Goal: Information Seeking & Learning: Learn about a topic

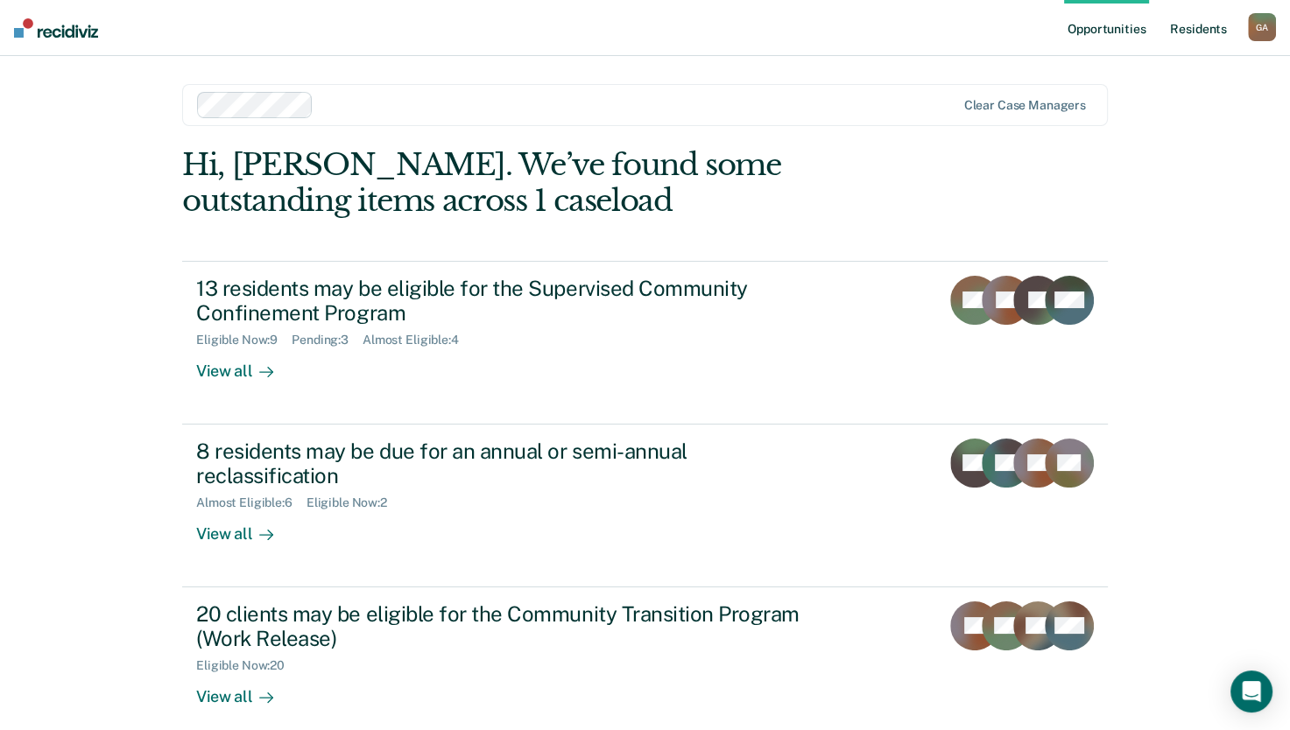
click at [1194, 32] on link "Resident s" at bounding box center [1198, 28] width 64 height 56
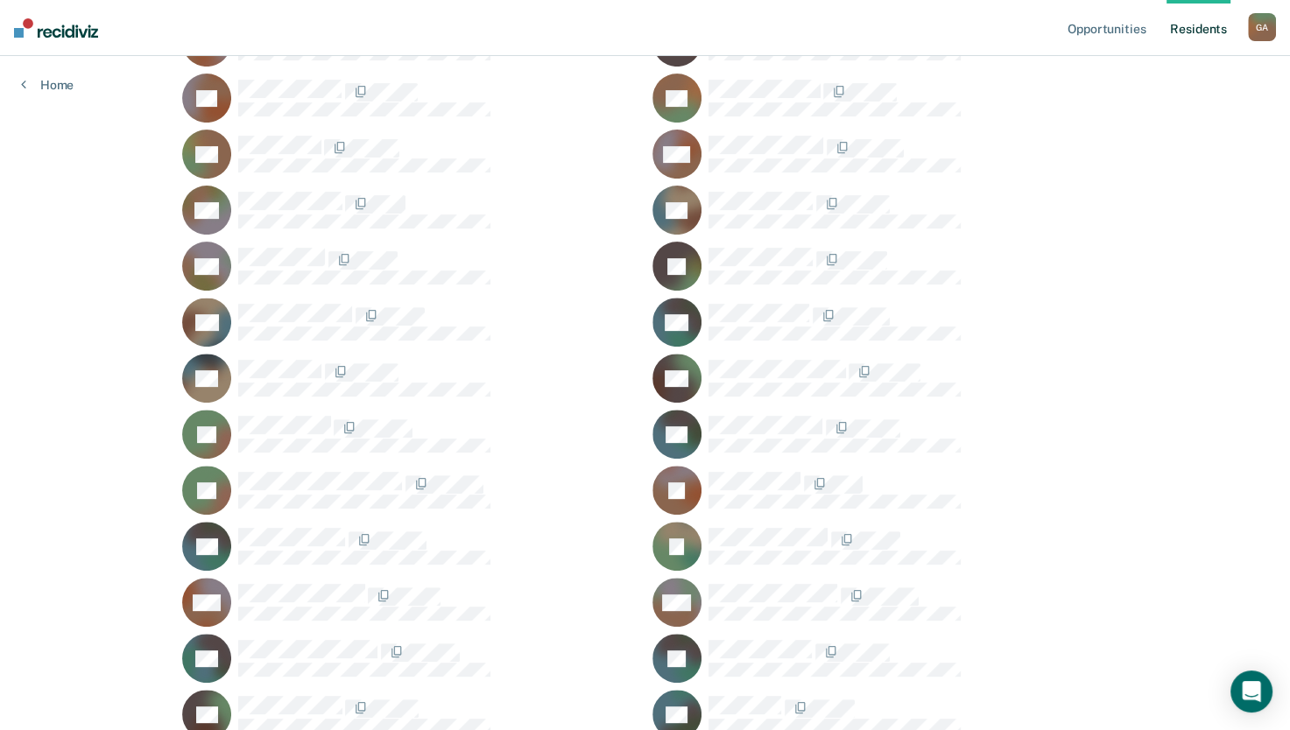
scroll to position [529, 0]
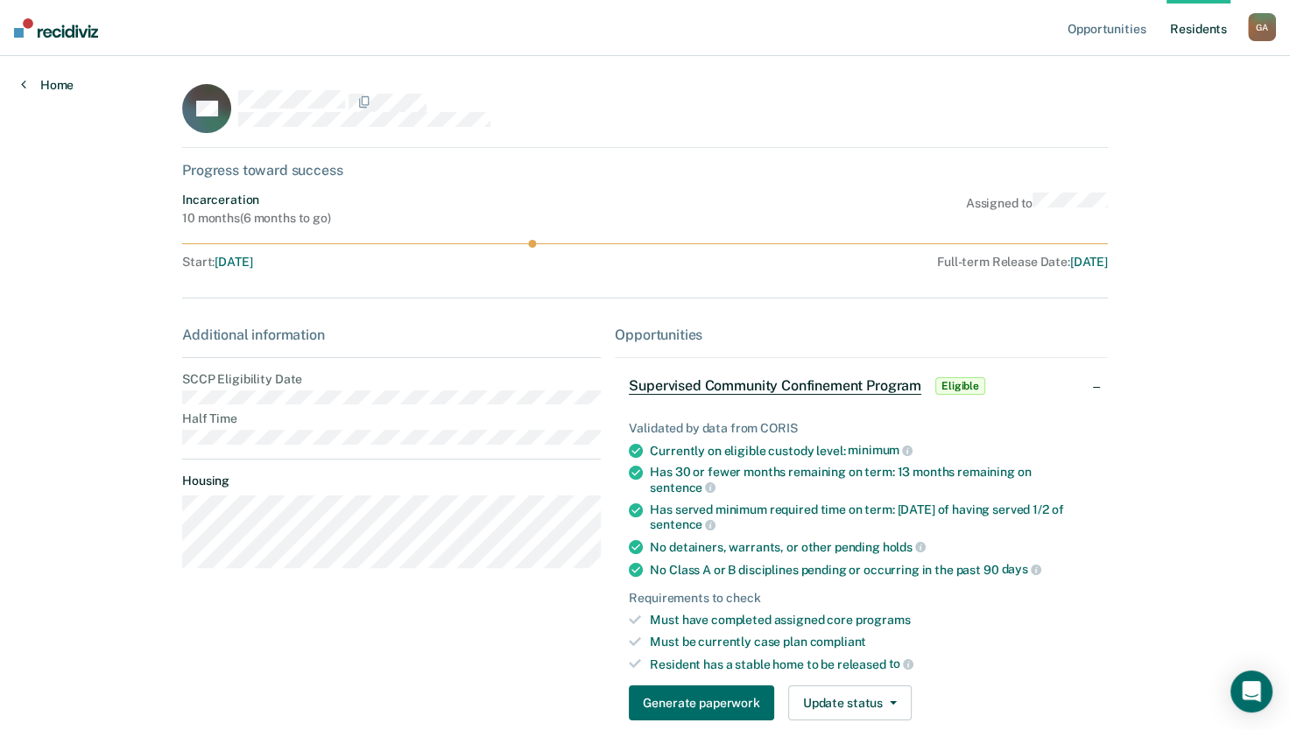
click at [49, 88] on link "Home" at bounding box center [47, 85] width 53 height 16
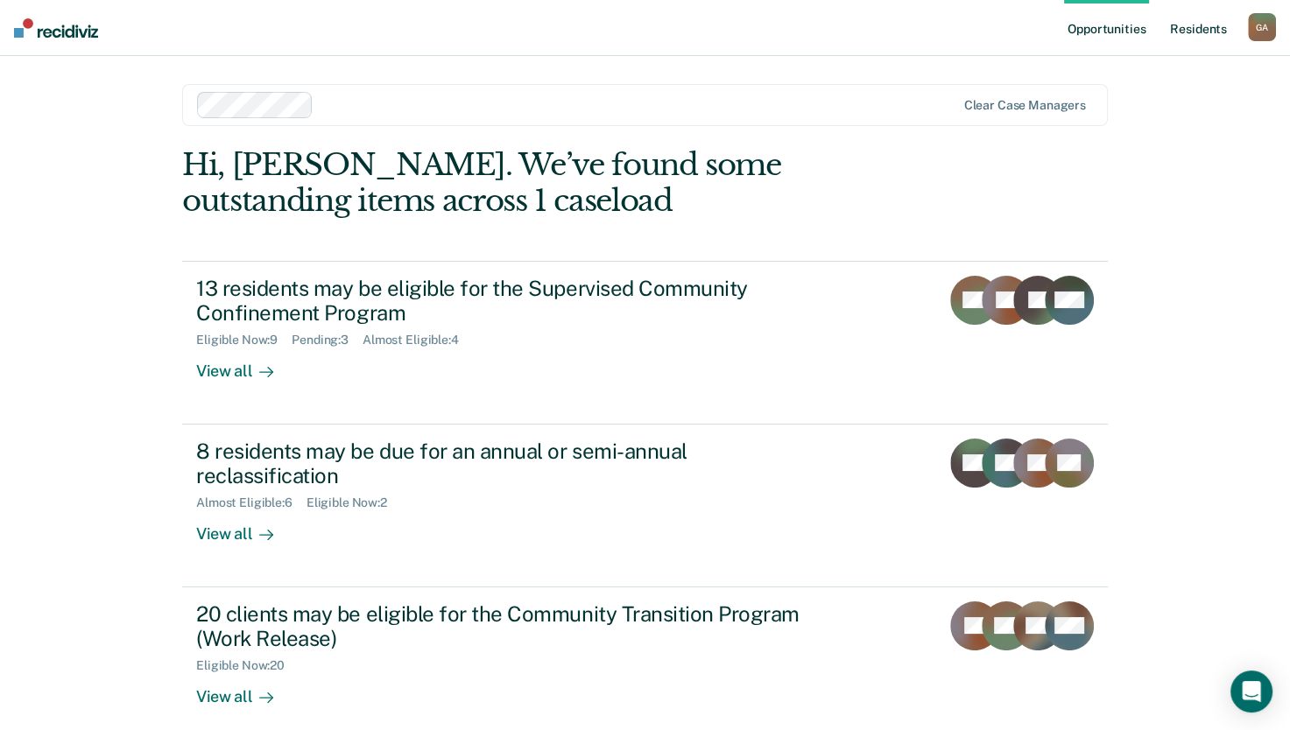
click at [1201, 31] on link "Resident s" at bounding box center [1198, 28] width 64 height 56
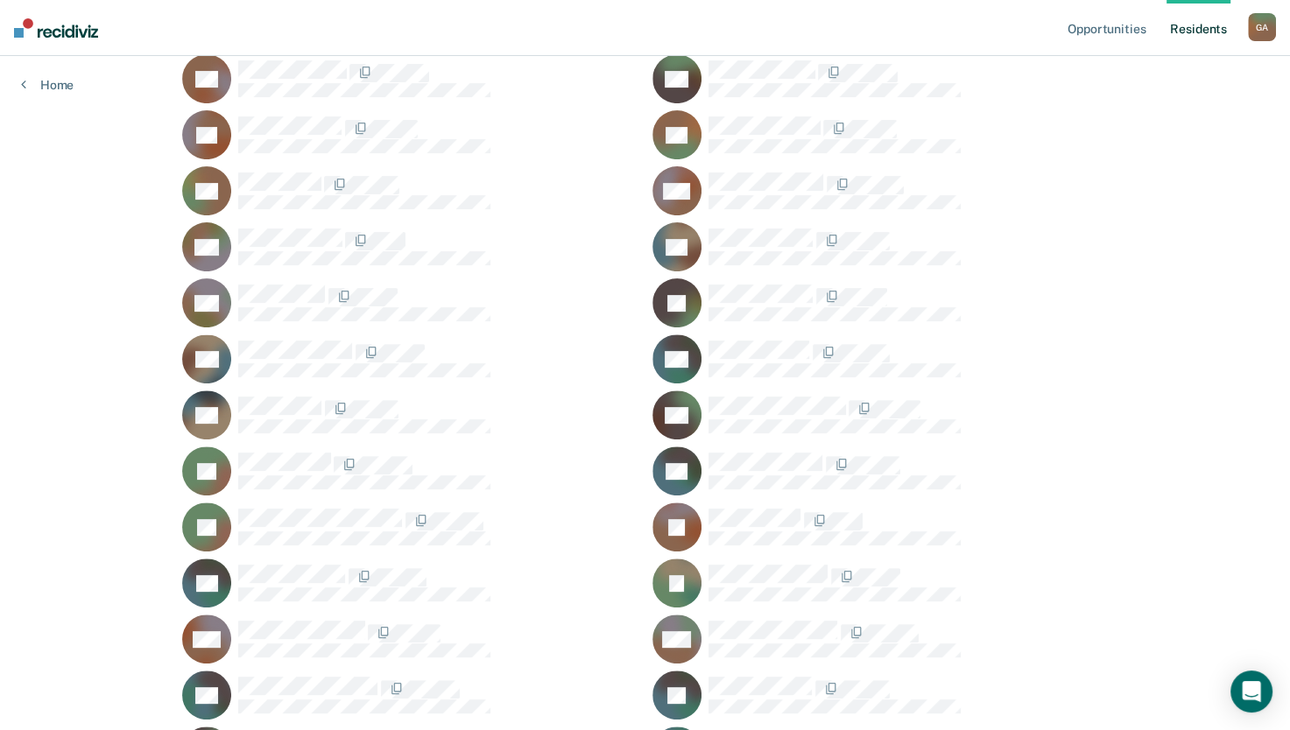
scroll to position [493, 0]
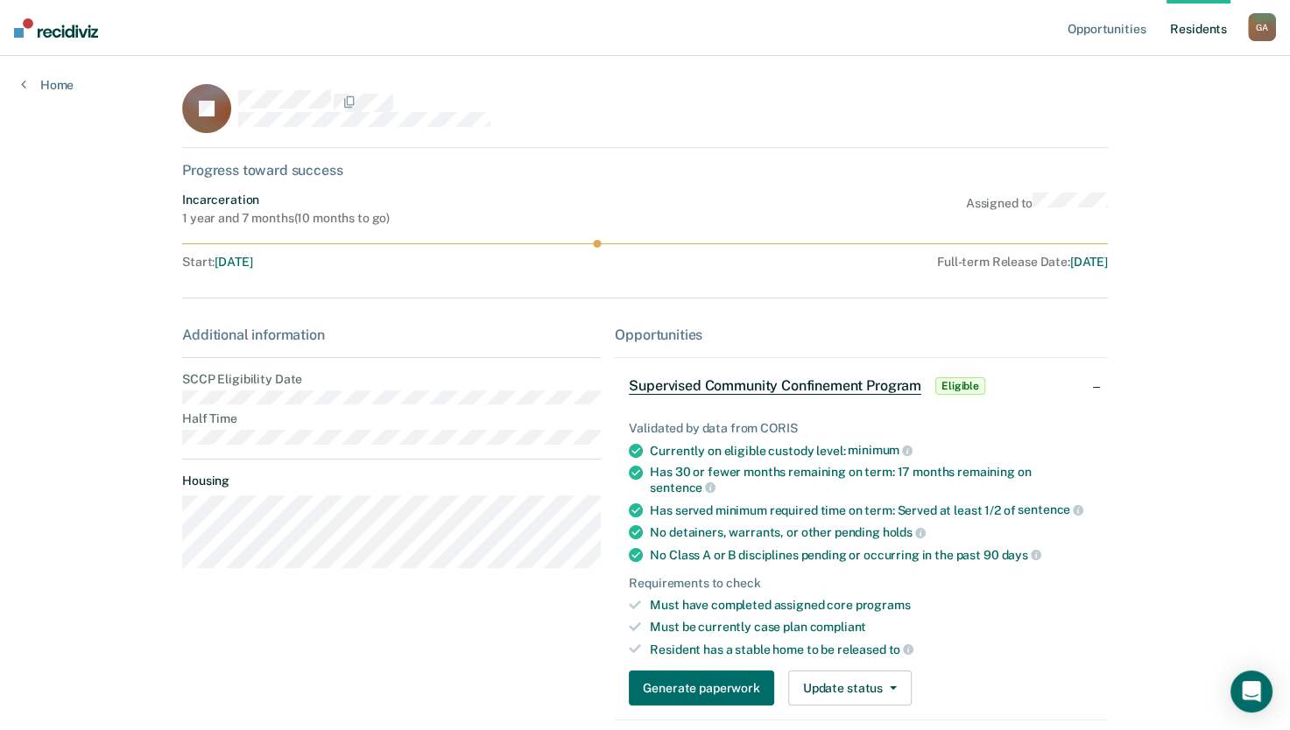
click at [455, 409] on div "Additional information SCCP Eligibility Date Half Time Housing" at bounding box center [391, 455] width 419 height 256
